Goal: Task Accomplishment & Management: Manage account settings

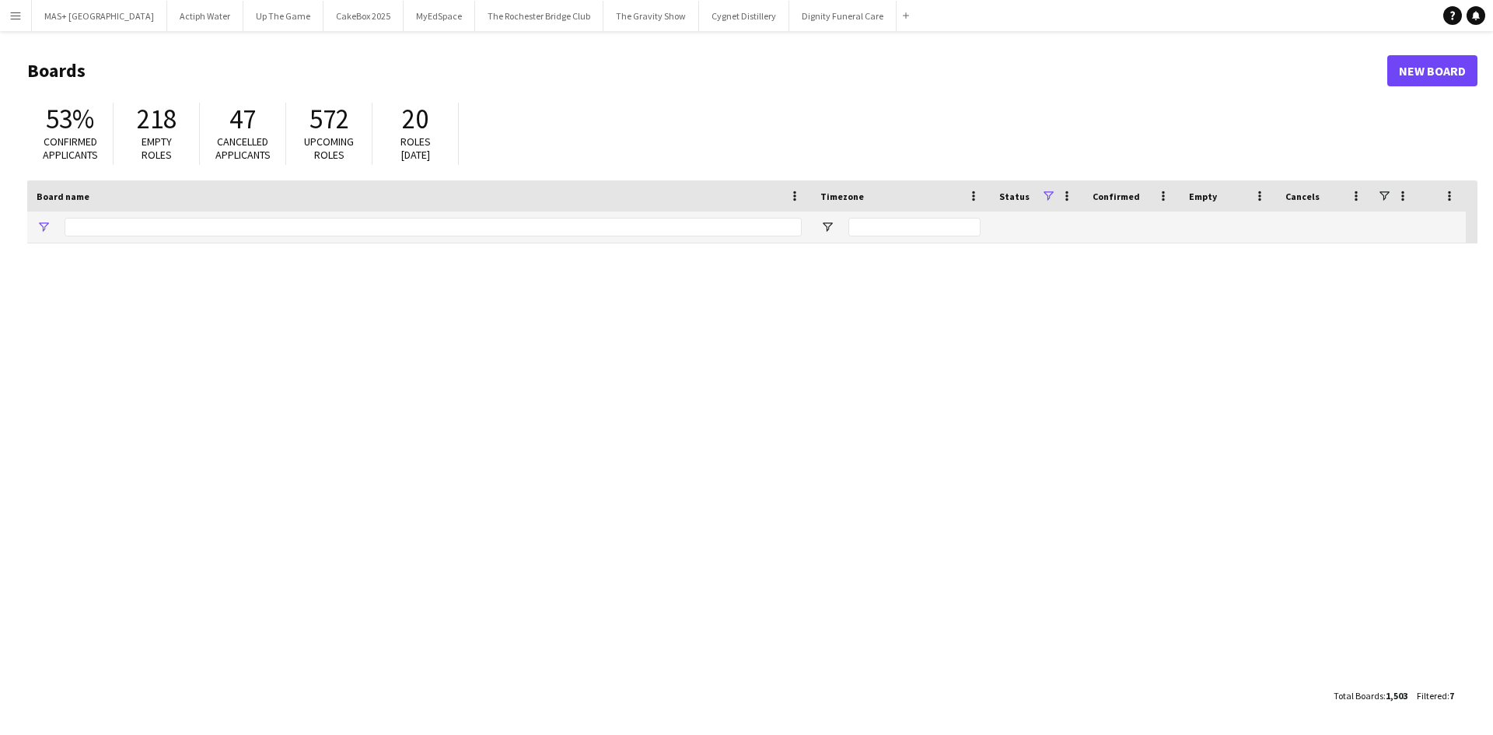
type input "**********"
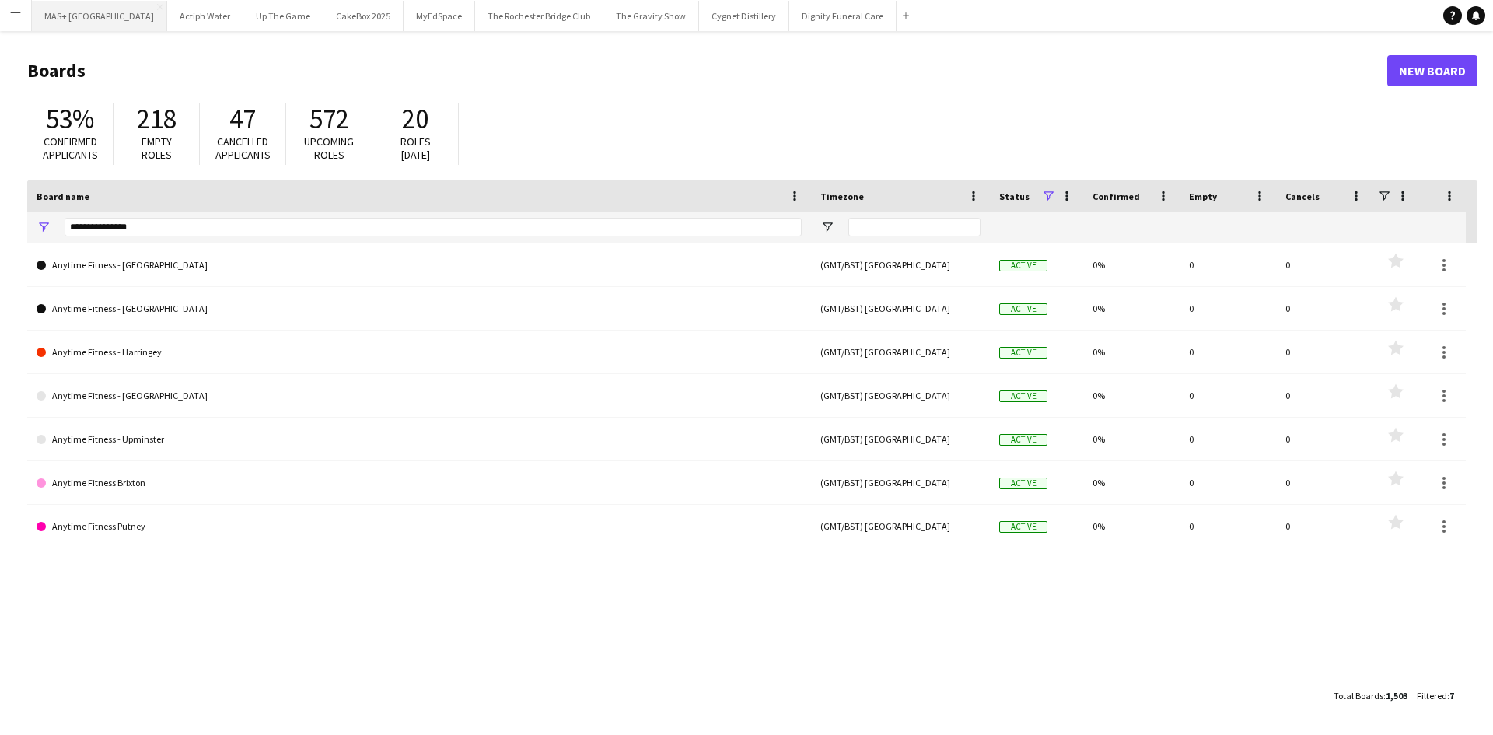
click at [57, 9] on button "MAS+ UK Close" at bounding box center [99, 16] width 135 height 30
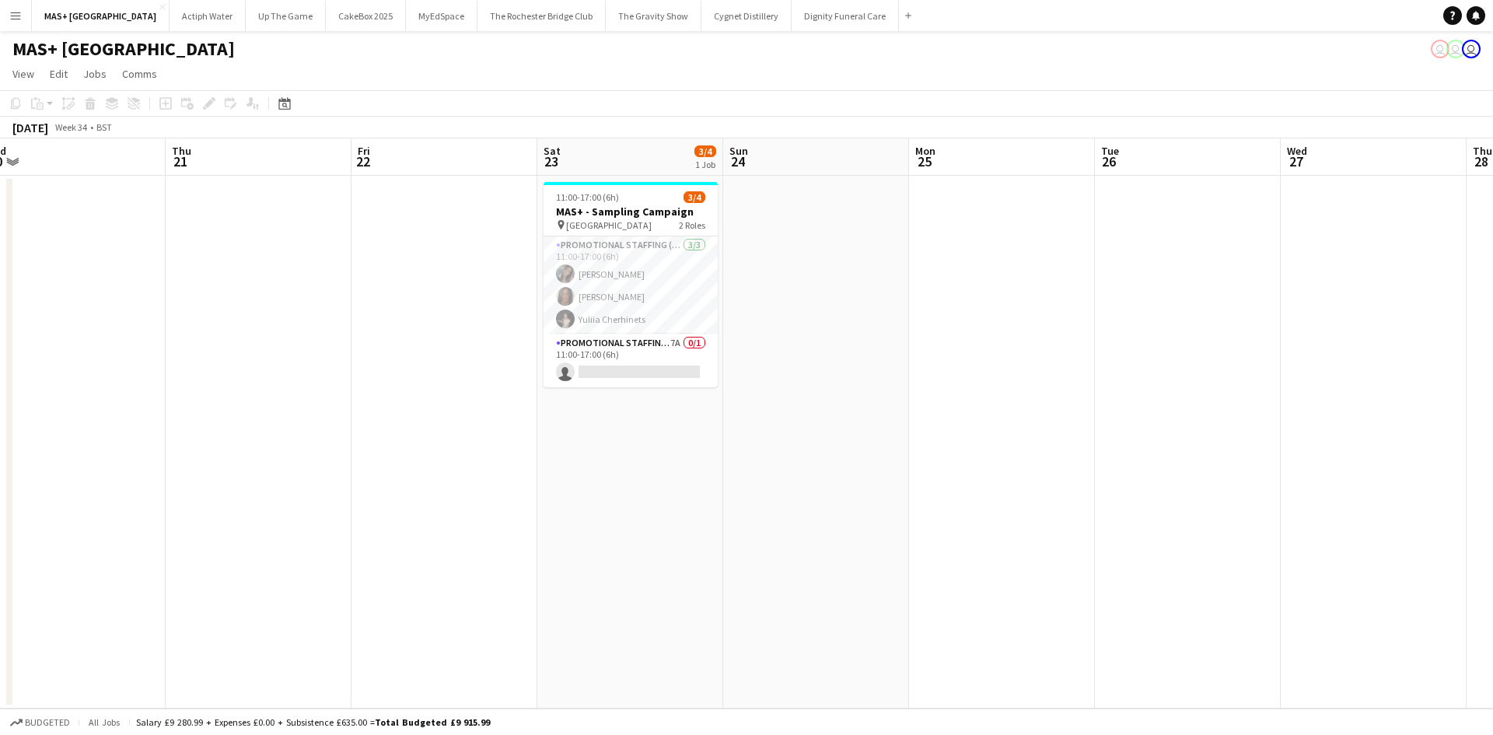
scroll to position [0, 586]
drag, startPoint x: 734, startPoint y: 340, endPoint x: 472, endPoint y: 352, distance: 262.4
click at [472, 352] on app-calendar-viewport "Sun 17 4/4 1 Job Mon 18 Tue 19 Wed 20 Thu 21 Fri 22 Sat 23 3/4 1 Job Sun 24 Mon…" at bounding box center [746, 423] width 1493 height 570
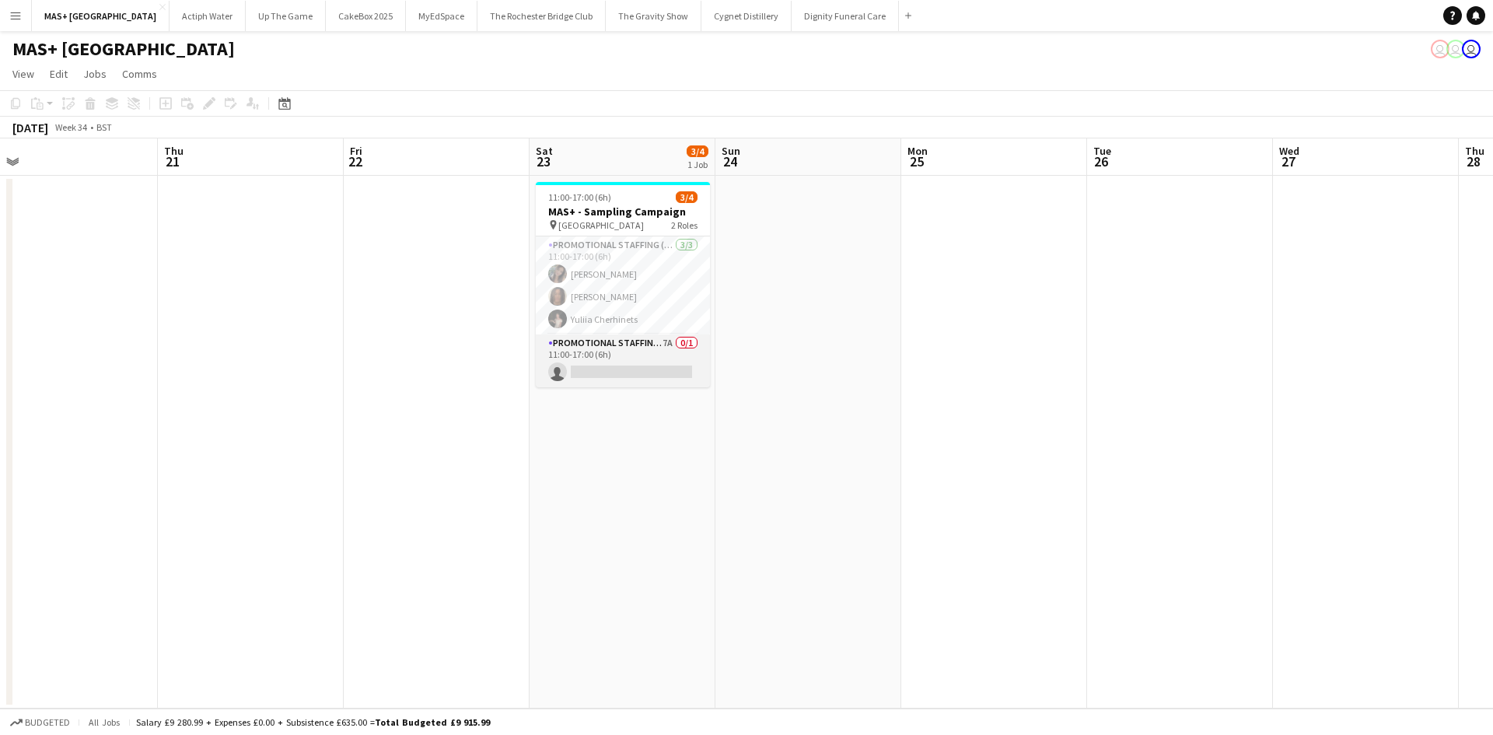
click at [639, 358] on app-card-role "Promotional Staffing (Team Leader) 7A 0/1 11:00-17:00 (6h) single-neutral-actio…" at bounding box center [623, 360] width 174 height 53
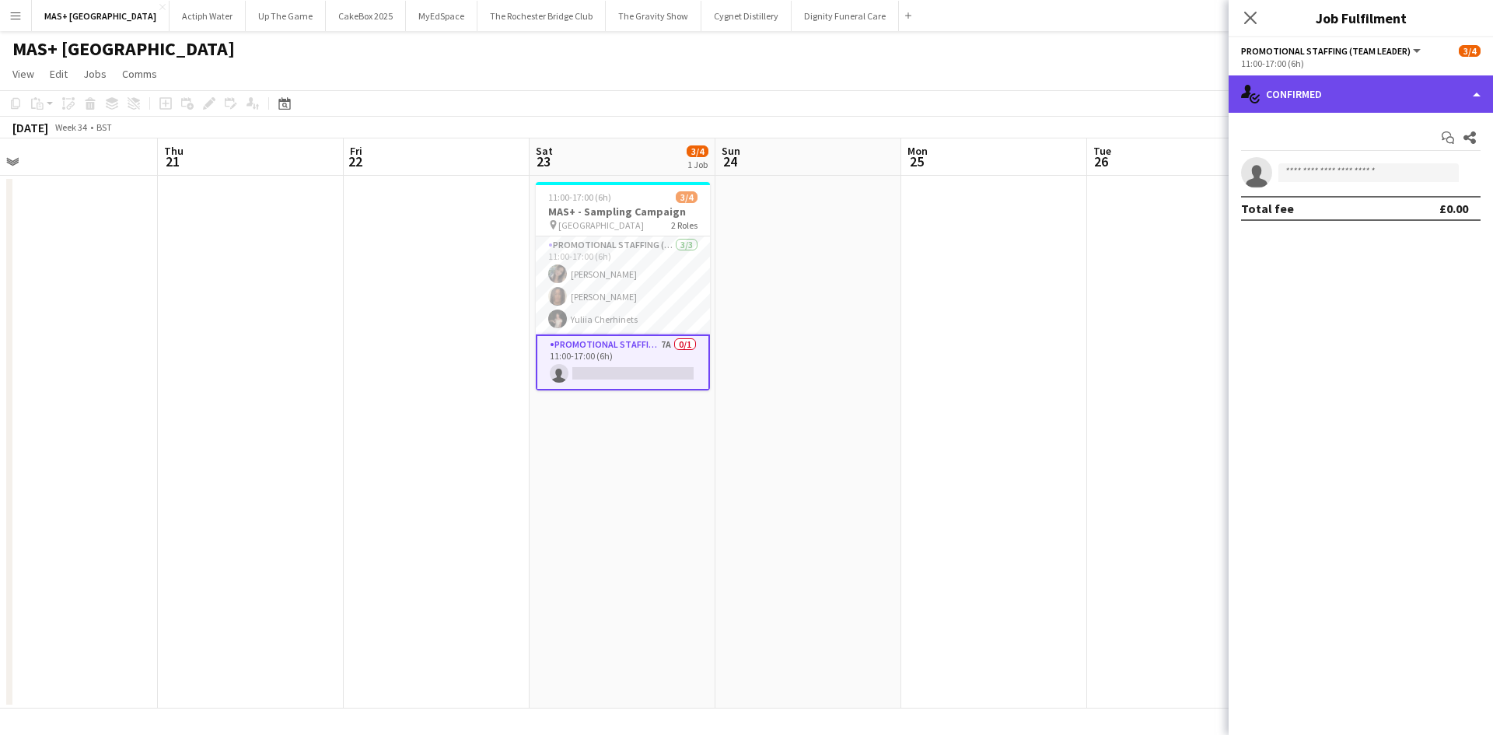
click at [1344, 97] on div "single-neutral-actions-check-2 Confirmed" at bounding box center [1361, 93] width 264 height 37
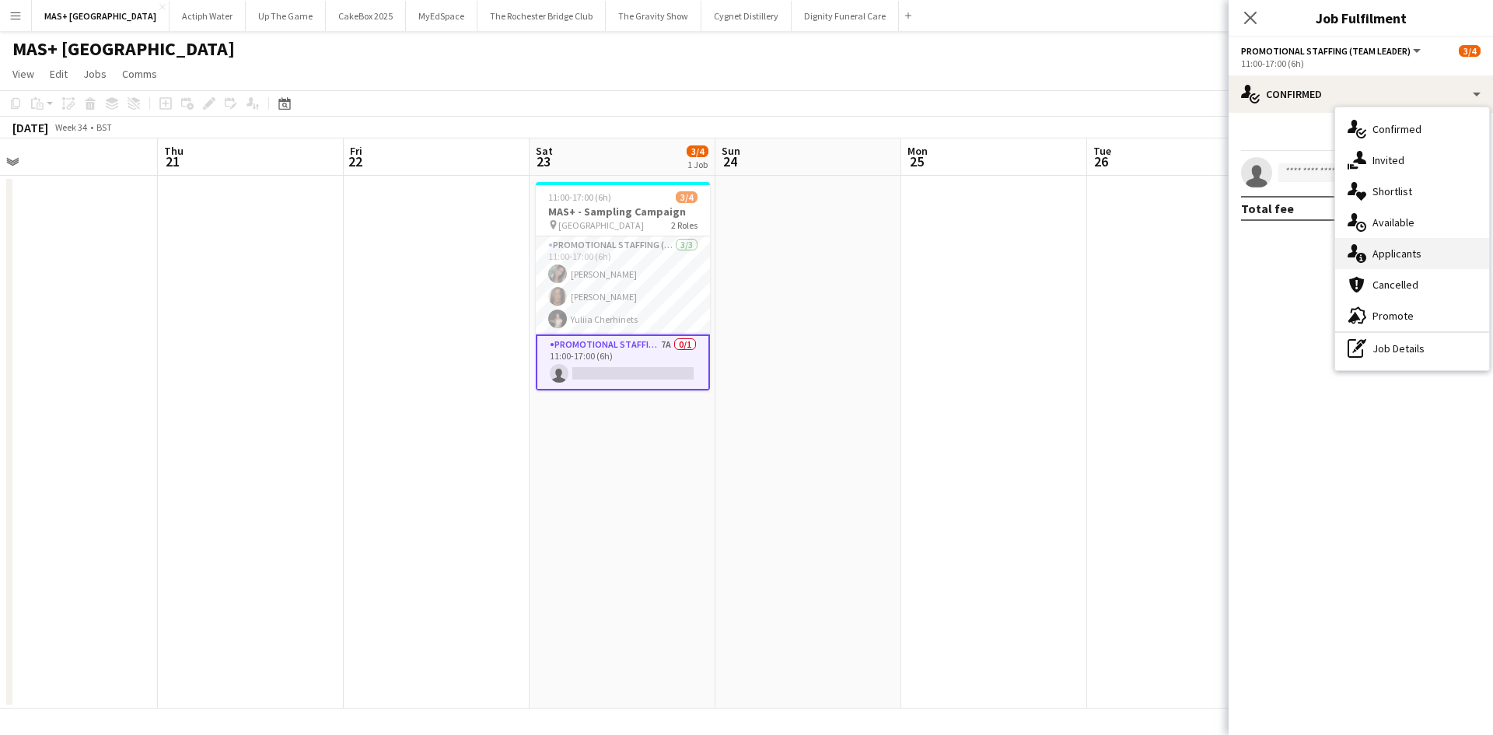
click at [1409, 250] on div "single-neutral-actions-information Applicants" at bounding box center [1413, 253] width 154 height 31
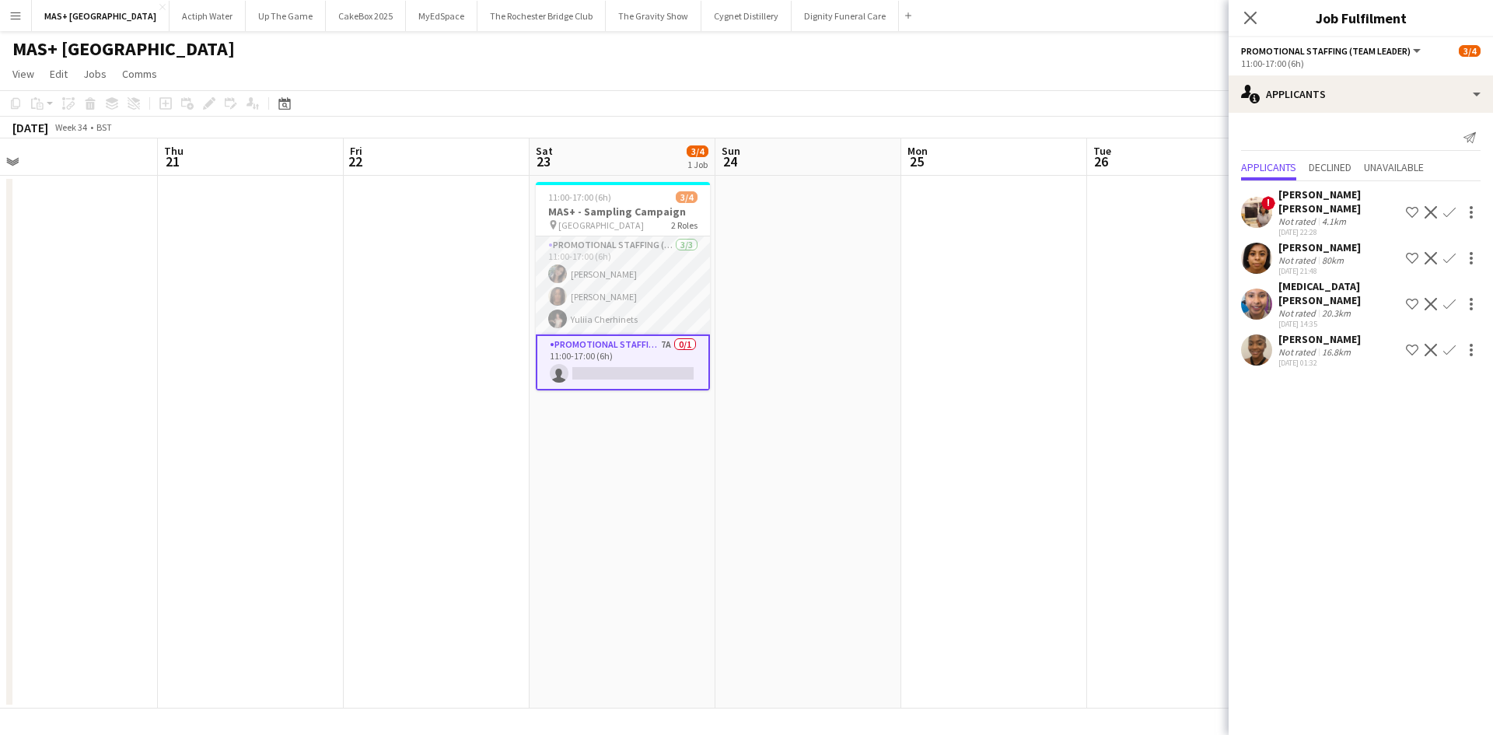
click at [638, 284] on app-card-role "Promotional Staffing (Brand Ambassadors) [DATE] 11:00-17:00 (6h) [PERSON_NAME] …" at bounding box center [623, 285] width 174 height 98
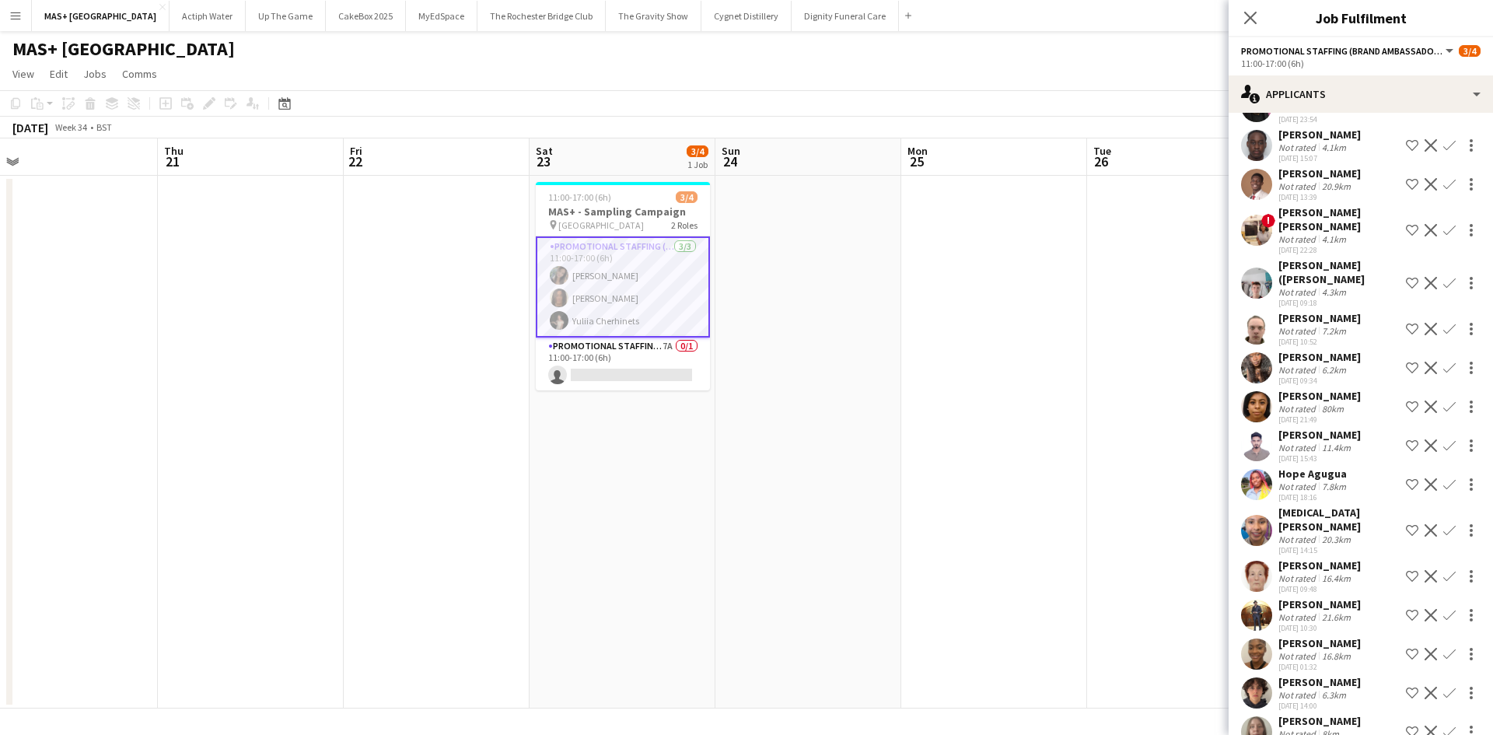
scroll to position [286, 0]
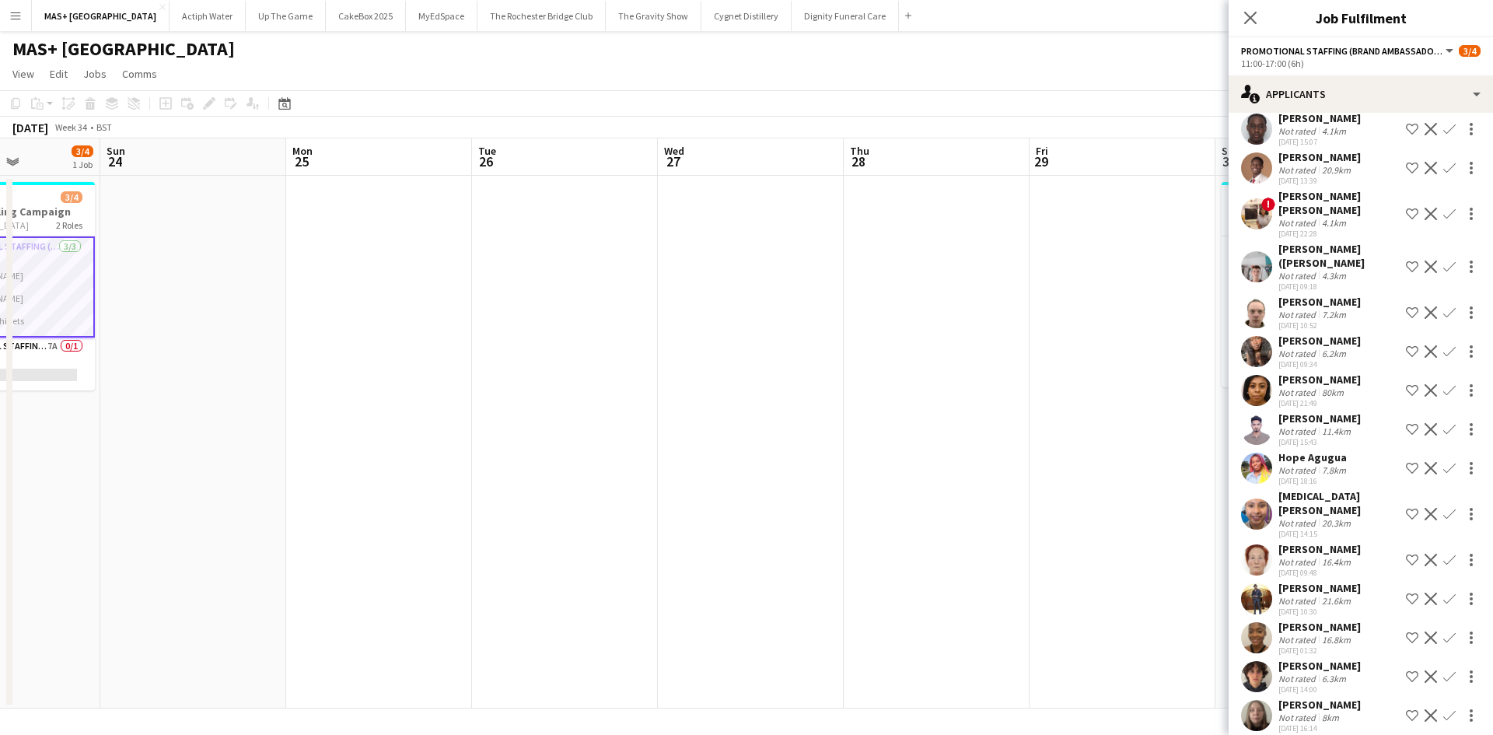
drag, startPoint x: 1146, startPoint y: 471, endPoint x: 958, endPoint y: 378, distance: 210.1
click at [415, 378] on app-calendar-viewport "Tue 19 Wed 20 Thu 21 Fri 22 Sat 23 3/4 1 Job Sun 24 Mon 25 Tue 26 Wed 27 Thu 28…" at bounding box center [746, 423] width 1493 height 570
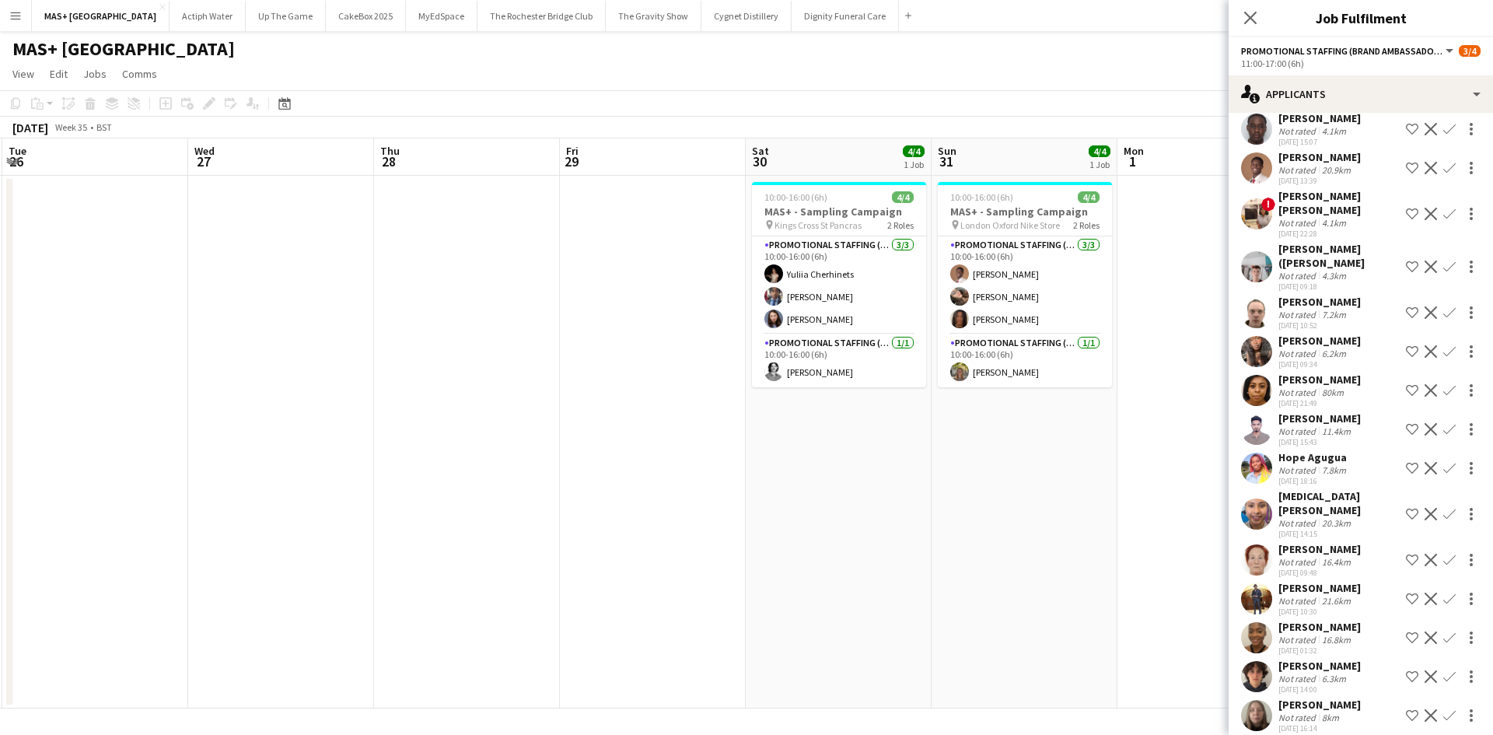
drag, startPoint x: 694, startPoint y: 379, endPoint x: 651, endPoint y: 379, distance: 42.8
click at [651, 379] on app-calendar-viewport "Sat 23 3/4 1 Job Sun 24 Mon 25 Tue 26 Wed 27 Thu 28 Fri 29 Sat 30 4/4 1 Job Sun…" at bounding box center [746, 423] width 1493 height 570
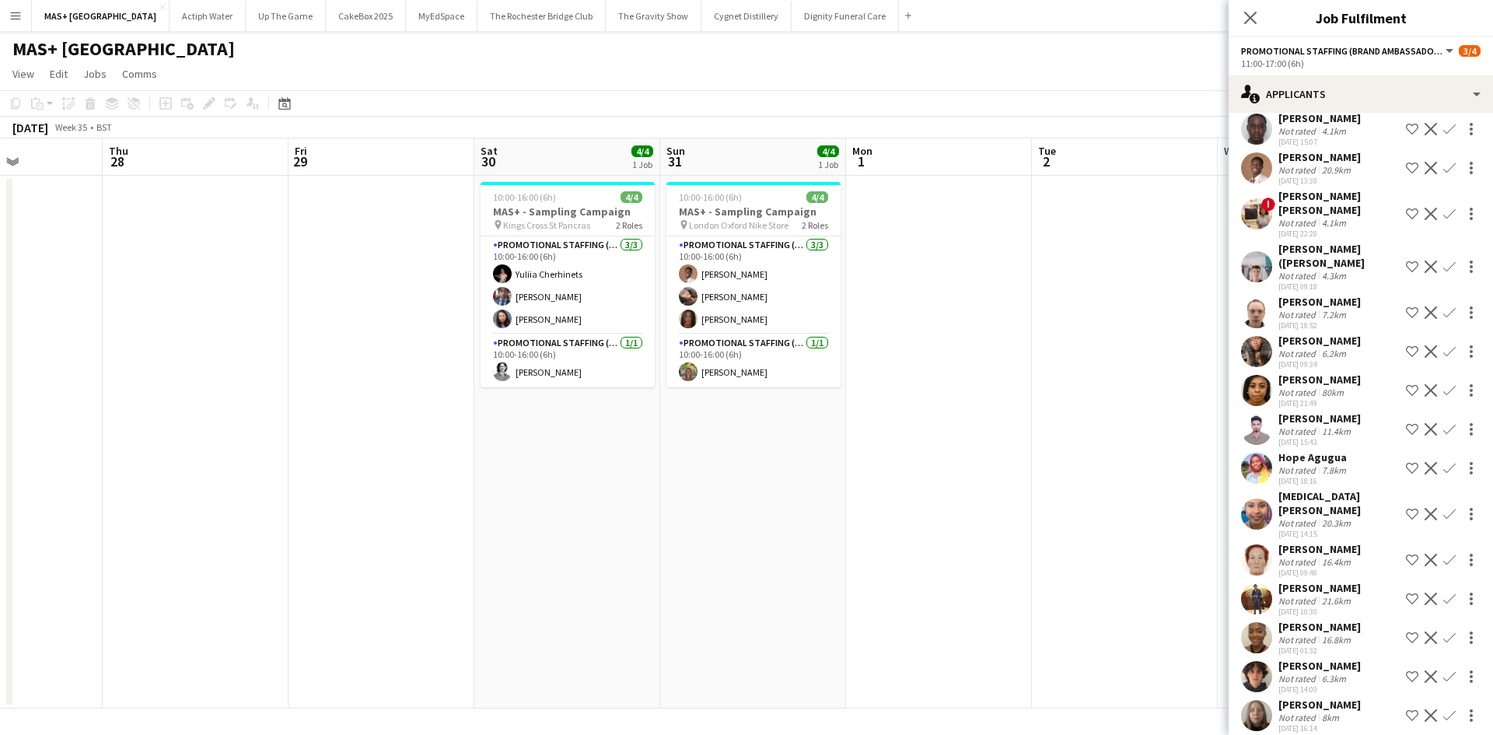
scroll to position [0, 487]
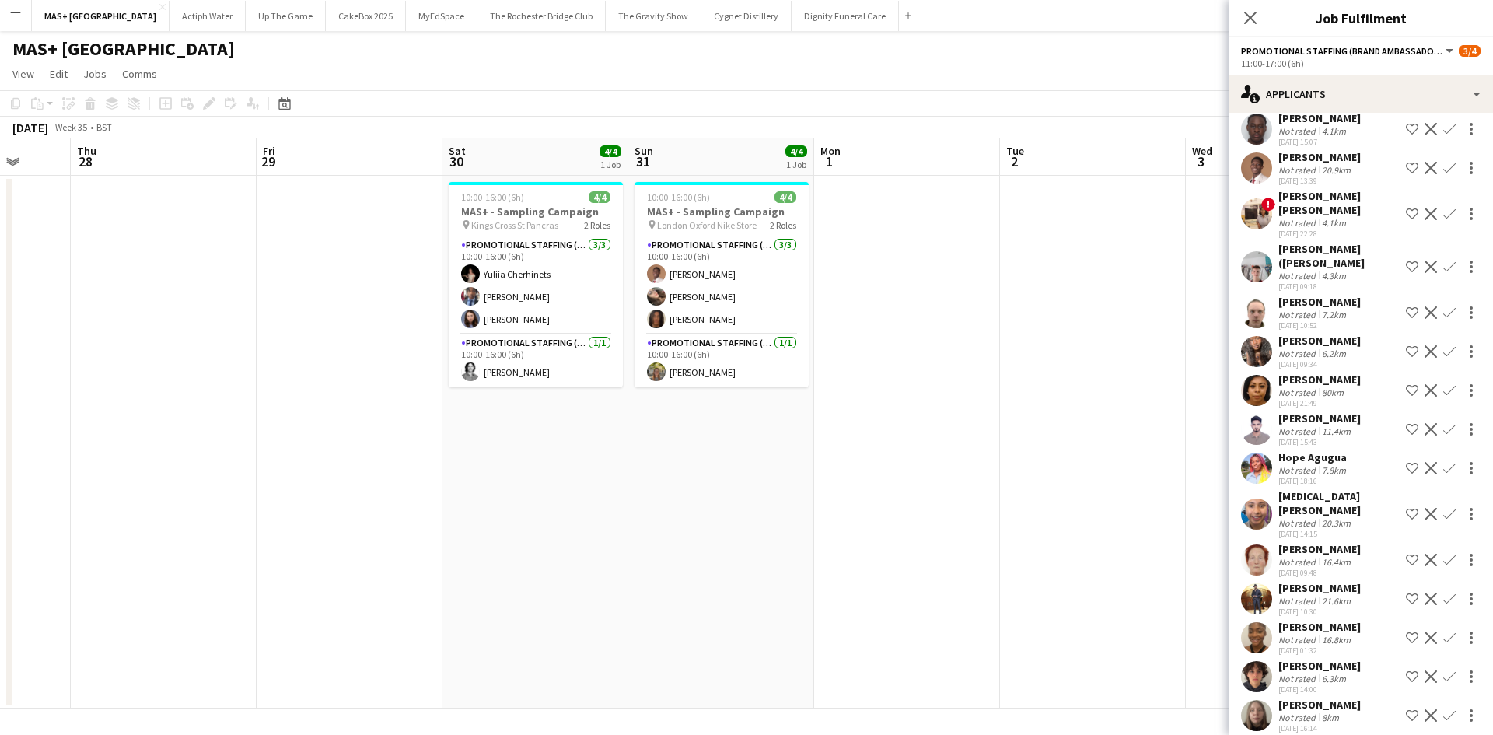
drag, startPoint x: 1074, startPoint y: 429, endPoint x: 771, endPoint y: 439, distance: 303.6
click at [771, 439] on app-calendar-viewport "Mon 25 Tue 26 Wed 27 Thu 28 Fri 29 Sat 30 4/4 1 Job Sun 31 4/4 1 Job Mon 1 Tue …" at bounding box center [746, 423] width 1493 height 570
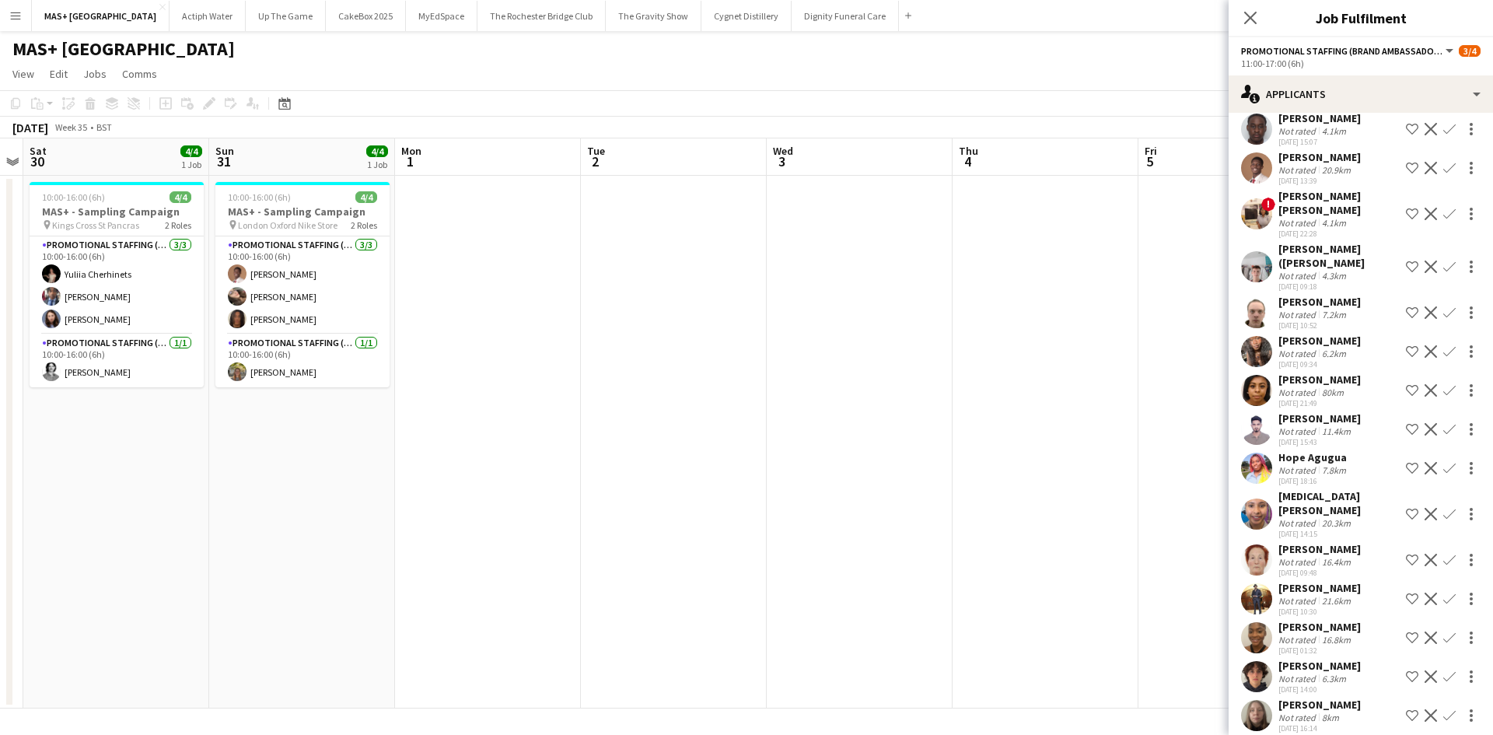
drag, startPoint x: 606, startPoint y: 379, endPoint x: 457, endPoint y: 376, distance: 148.6
click at [446, 379] on app-calendar-viewport "Wed 27 Thu 28 Fri 29 Sat 30 4/4 1 Job Sun 31 4/4 1 Job Mon 1 Tue 2 Wed 3 Thu 4 …" at bounding box center [746, 423] width 1493 height 570
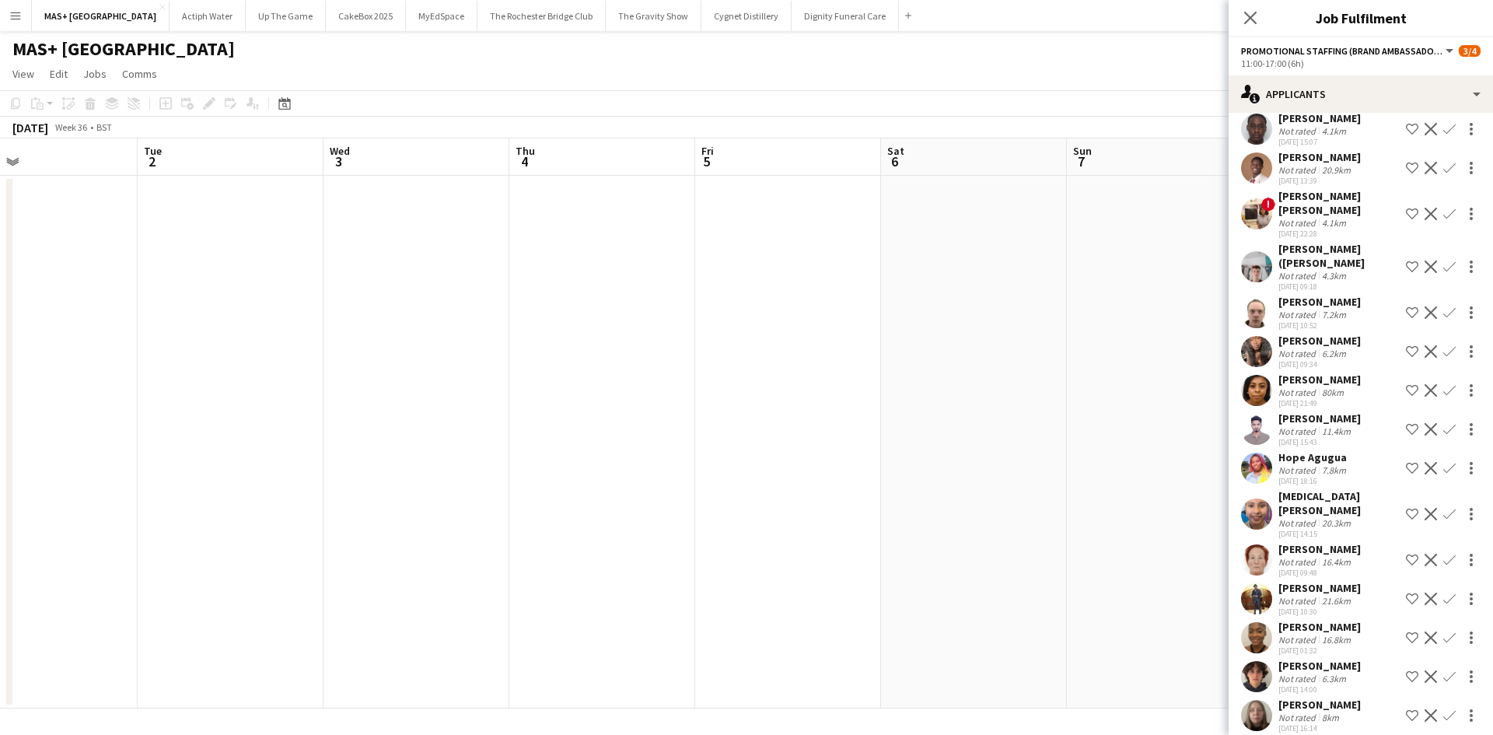
drag, startPoint x: 846, startPoint y: 371, endPoint x: 1311, endPoint y: 397, distance: 466.6
click at [1315, 396] on body "Menu Boards Boards Boards All jobs Status Workforce Workforce My Workforce Recr…" at bounding box center [746, 367] width 1493 height 735
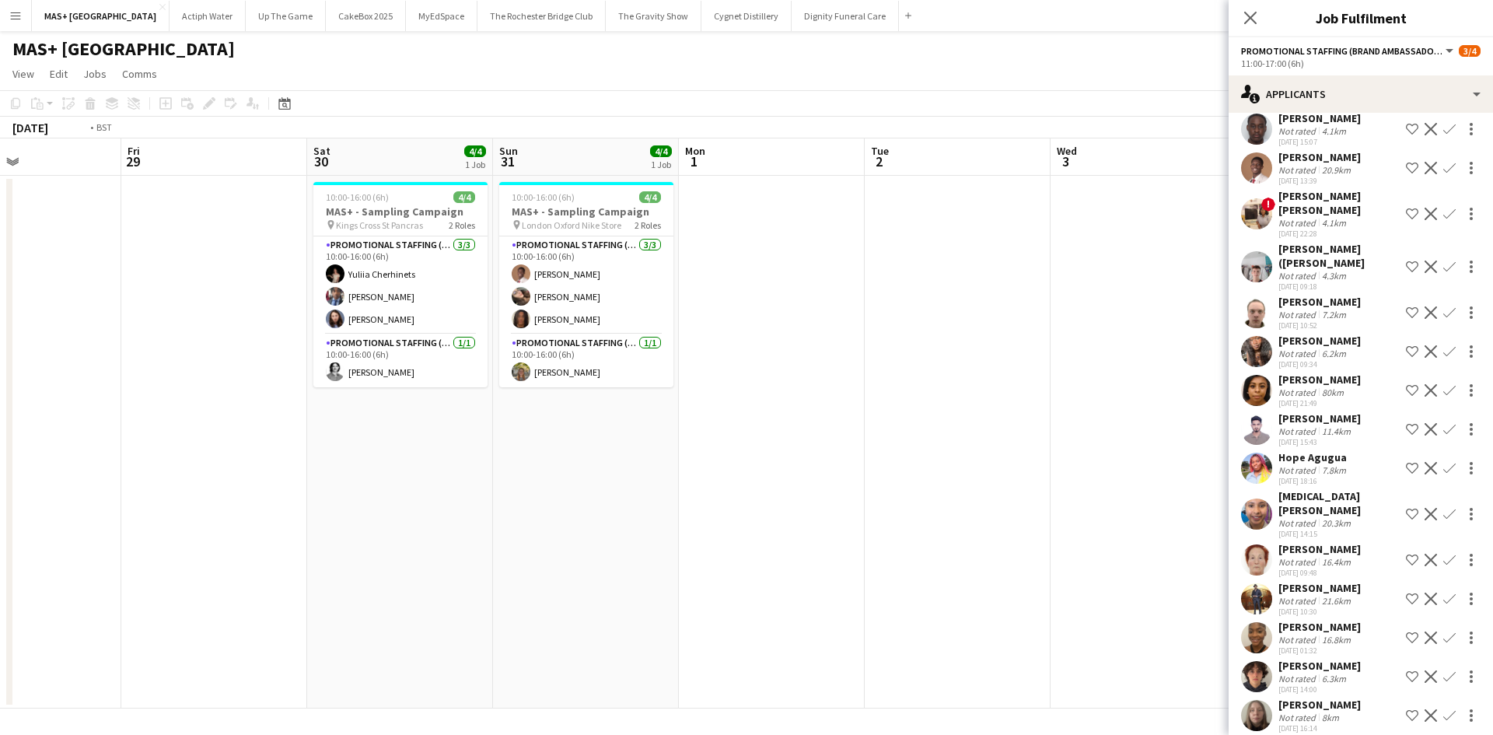
drag, startPoint x: 646, startPoint y: 480, endPoint x: 649, endPoint y: 494, distance: 14.5
click at [1212, 481] on app-calendar-viewport "Tue 26 Wed 27 Thu 28 Fri 29 Sat 30 4/4 1 Job Sun 31 4/4 1 Job Mon 1 Tue 2 Wed 3…" at bounding box center [746, 423] width 1493 height 570
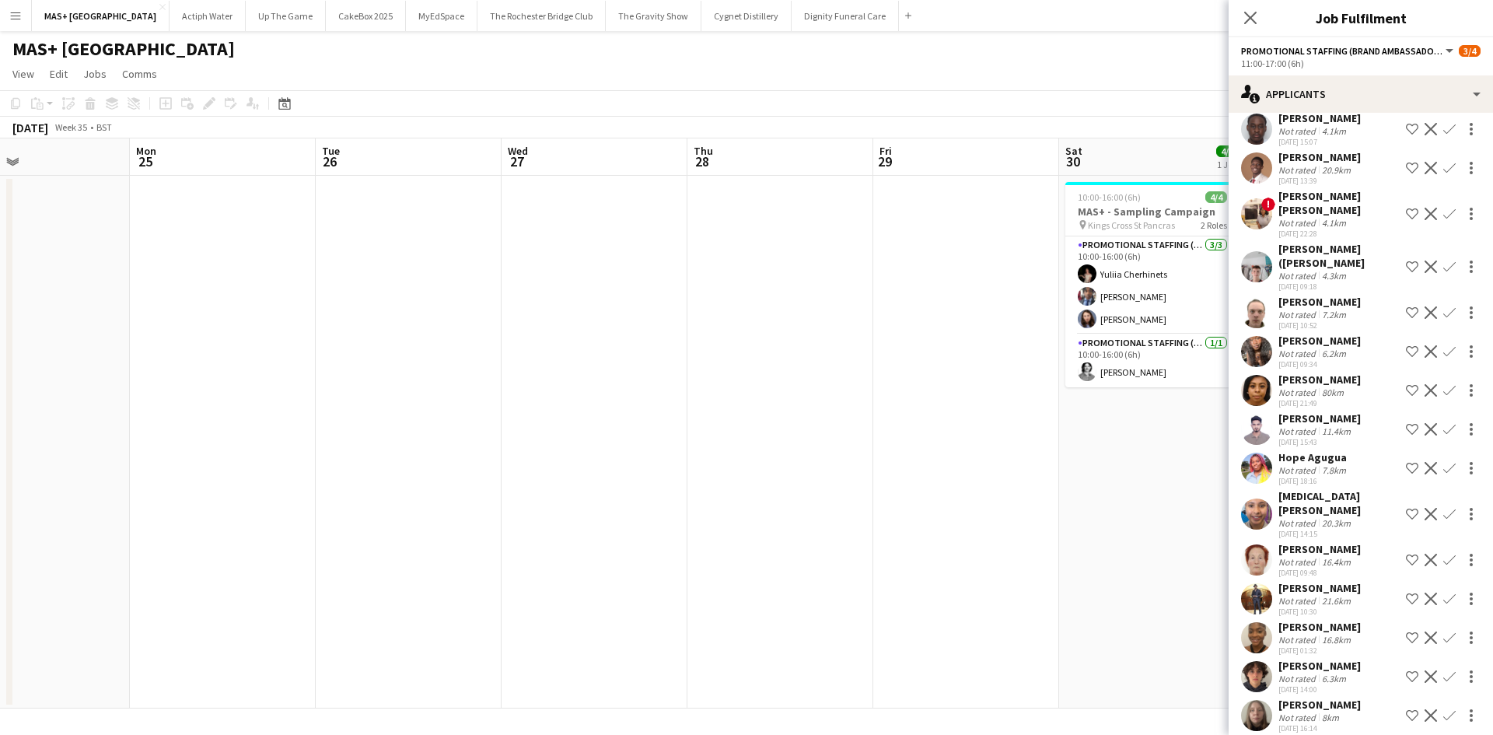
drag, startPoint x: 752, startPoint y: 494, endPoint x: 850, endPoint y: 495, distance: 98.0
click at [952, 495] on app-calendar-viewport "Fri 22 Sat 23 3/4 1 Job Sun 24 Mon 25 Tue 26 Wed 27 Thu 28 Fri 29 Sat 30 4/4 1 …" at bounding box center [746, 423] width 1493 height 570
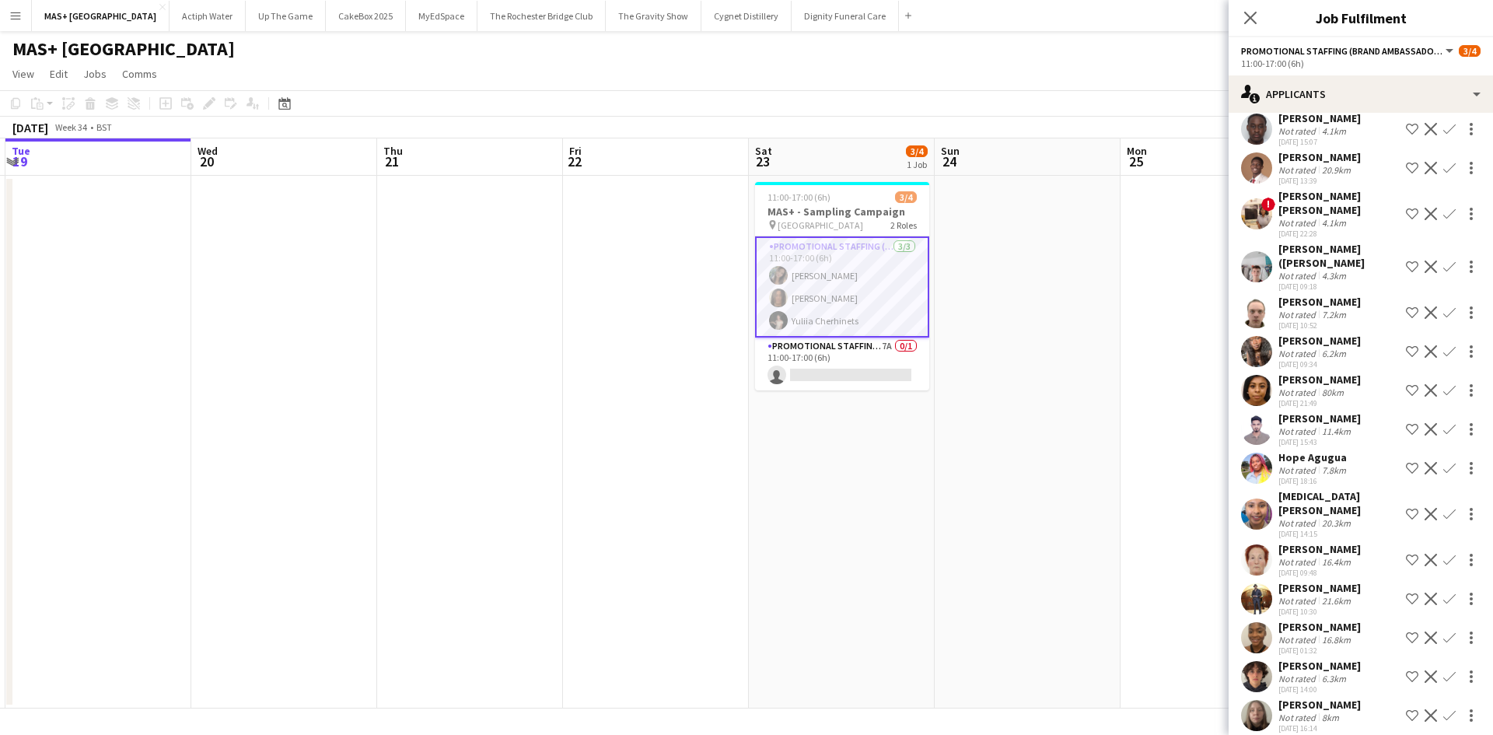
drag, startPoint x: 766, startPoint y: 496, endPoint x: 754, endPoint y: 106, distance: 390.7
click at [829, 326] on app-calendar-viewport "Sun 17 4/4 1 Job Mon 18 Tue 19 Wed 20 Thu 21 Fri 22 Sat 23 3/4 1 Job Sun 24 Mon…" at bounding box center [746, 423] width 1493 height 570
